Goal: Find specific page/section: Find specific page/section

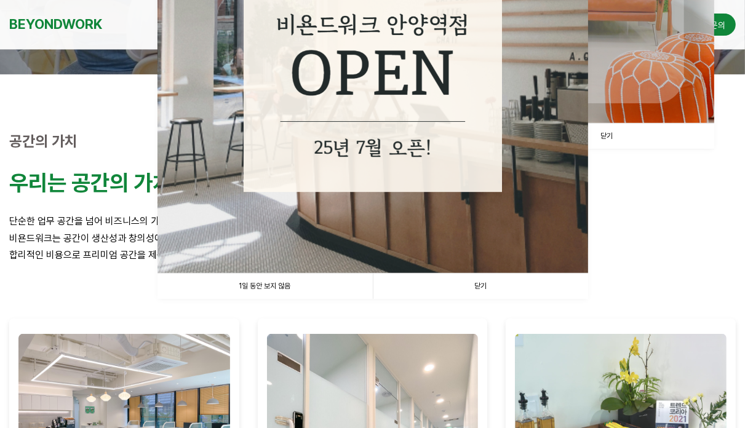
scroll to position [369, 0]
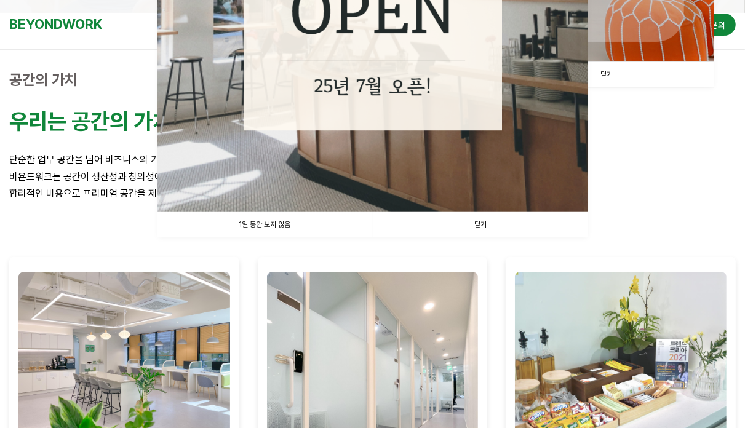
click at [313, 228] on link "1일 동안 보지 않음" at bounding box center [265, 224] width 215 height 25
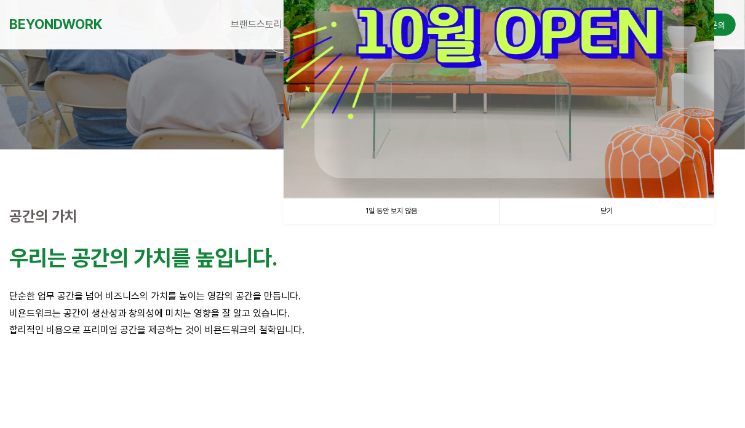
scroll to position [308, 0]
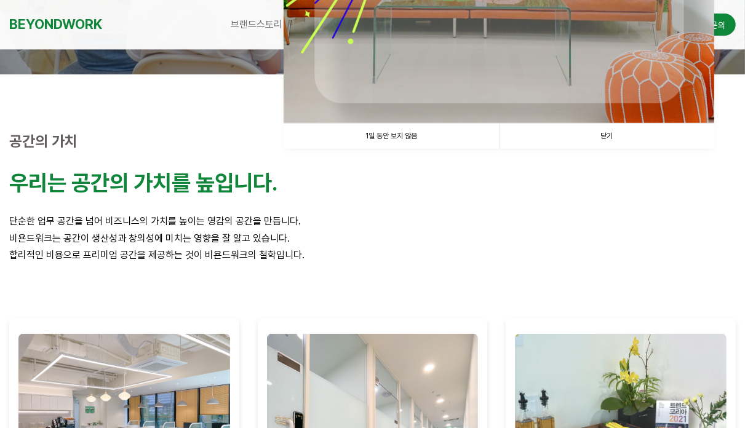
click at [407, 132] on link "1일 동안 보지 않음" at bounding box center [391, 136] width 215 height 25
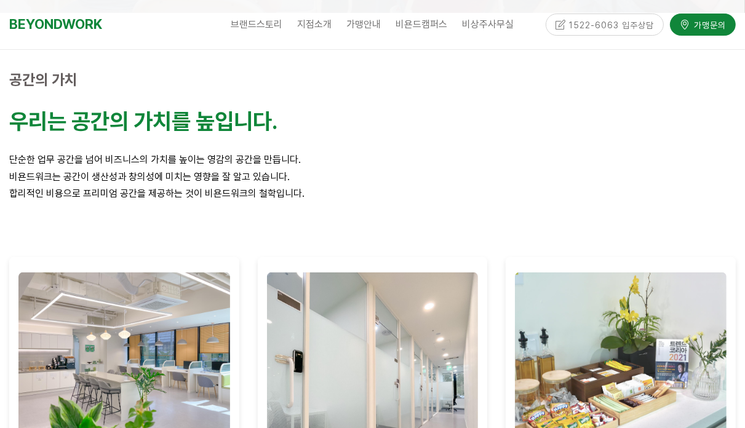
scroll to position [185, 0]
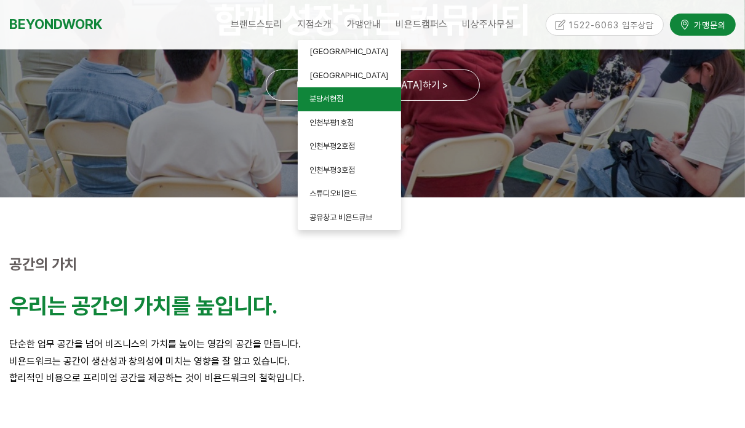
click at [335, 102] on span "분당서현점" at bounding box center [327, 98] width 34 height 9
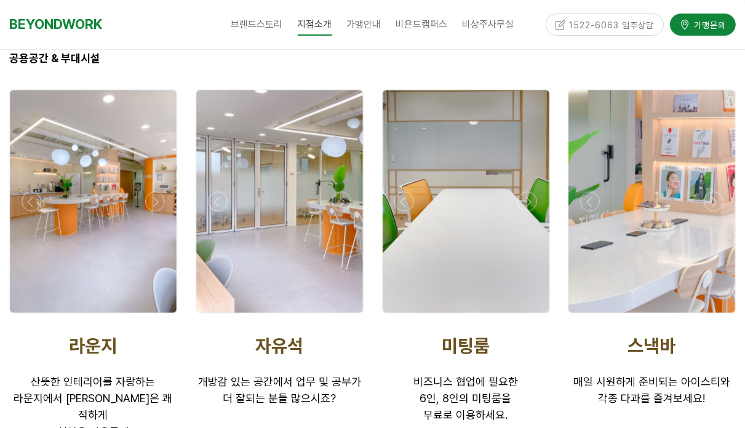
scroll to position [1986, 0]
